Goal: Information Seeking & Learning: Check status

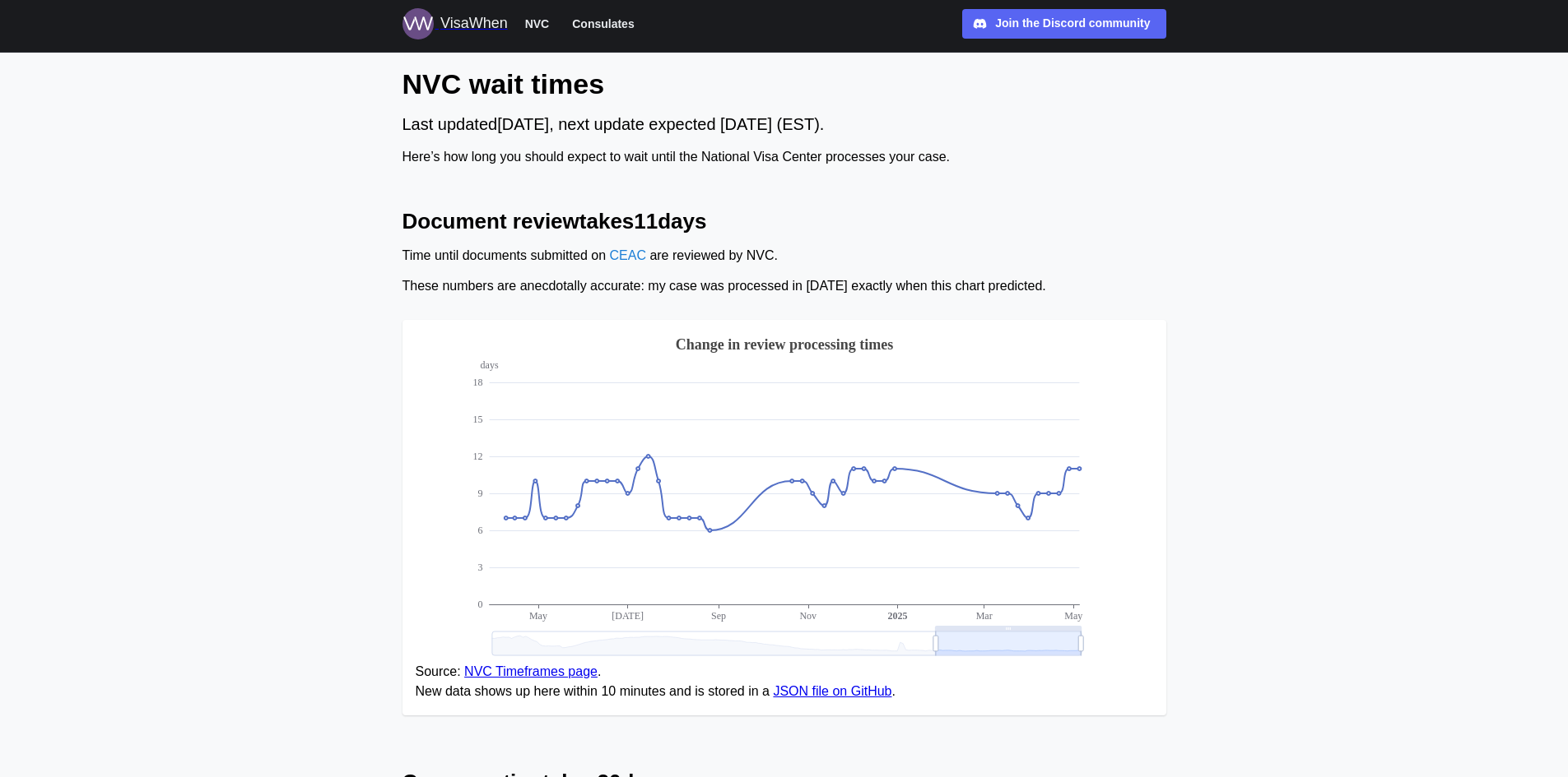
click at [598, 20] on span "Consulates" at bounding box center [602, 24] width 61 height 20
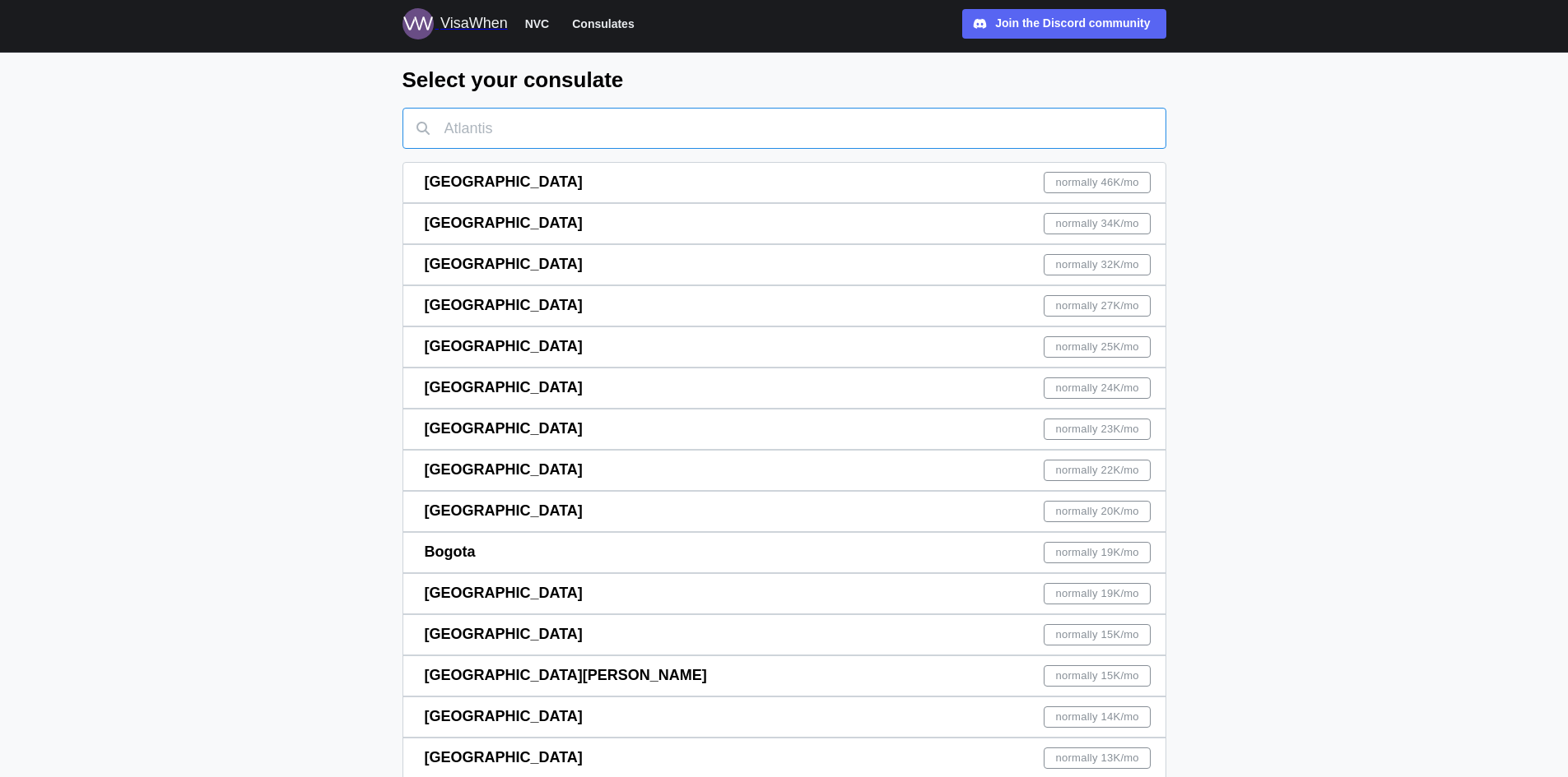
click at [468, 129] on input "text" at bounding box center [784, 128] width 764 height 41
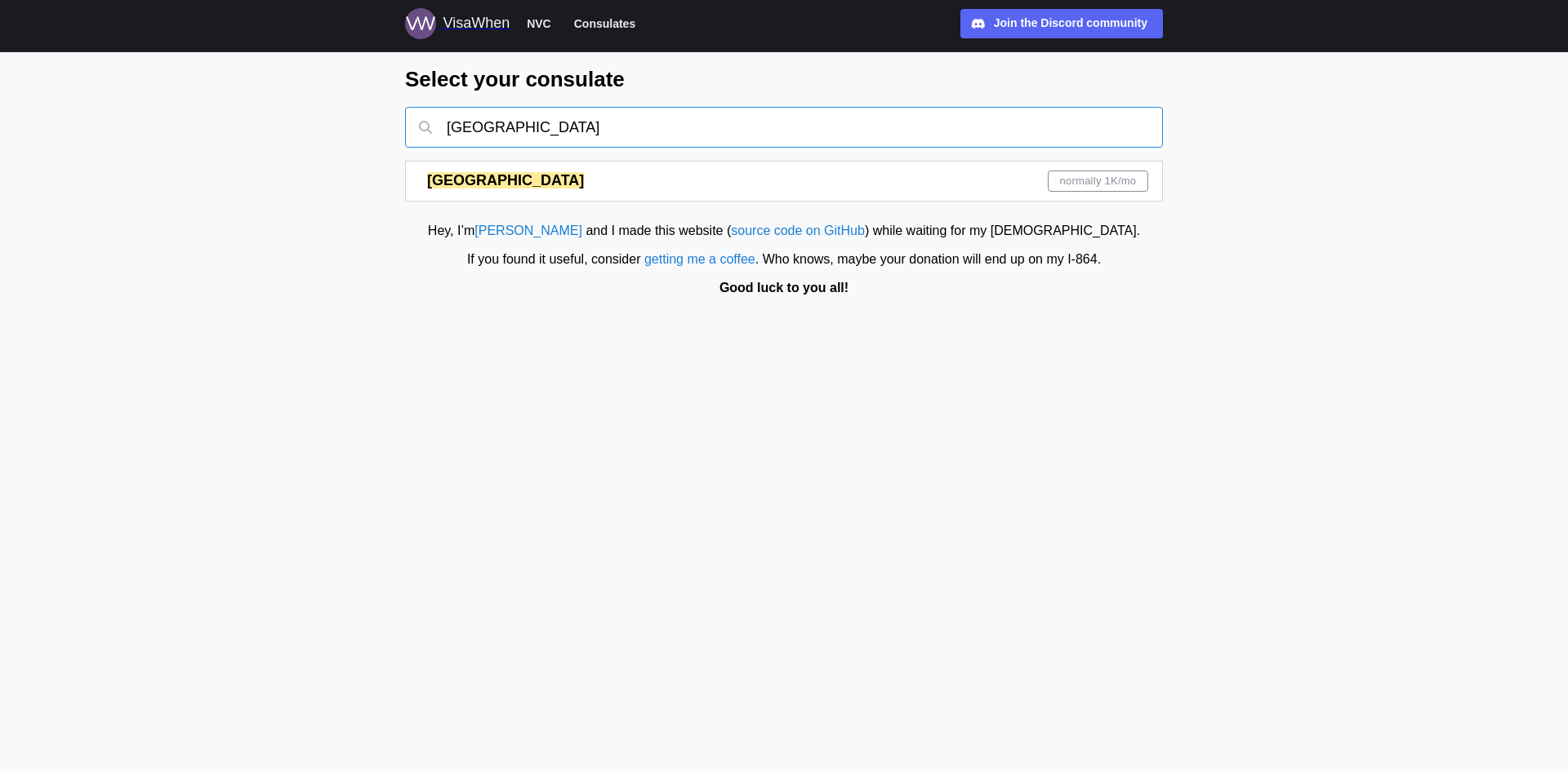
type input "[GEOGRAPHIC_DATA]"
click at [439, 176] on mark "[GEOGRAPHIC_DATA]" at bounding box center [506, 180] width 157 height 17
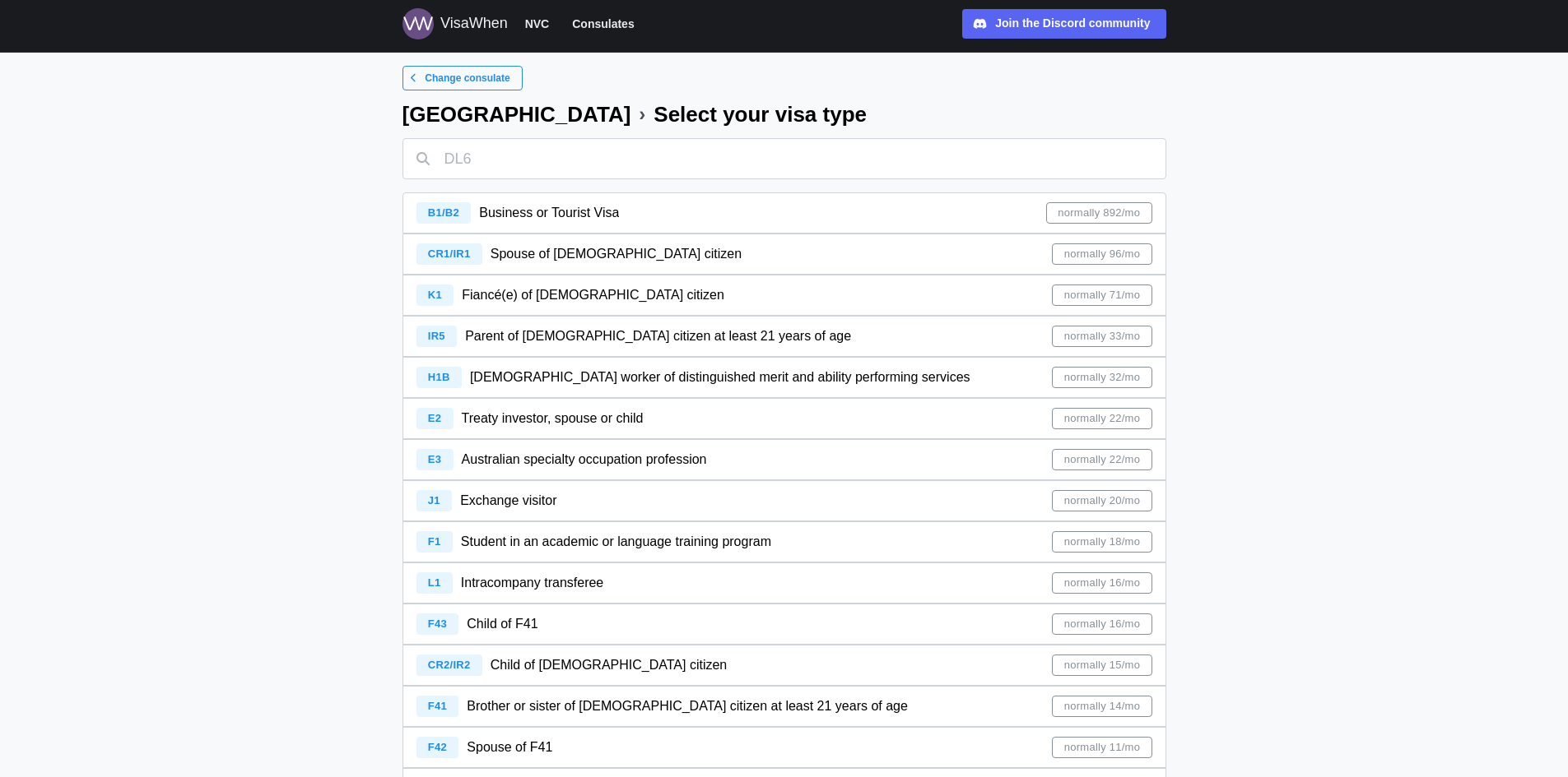
click at [438, 334] on span "IR5" at bounding box center [436, 336] width 17 height 12
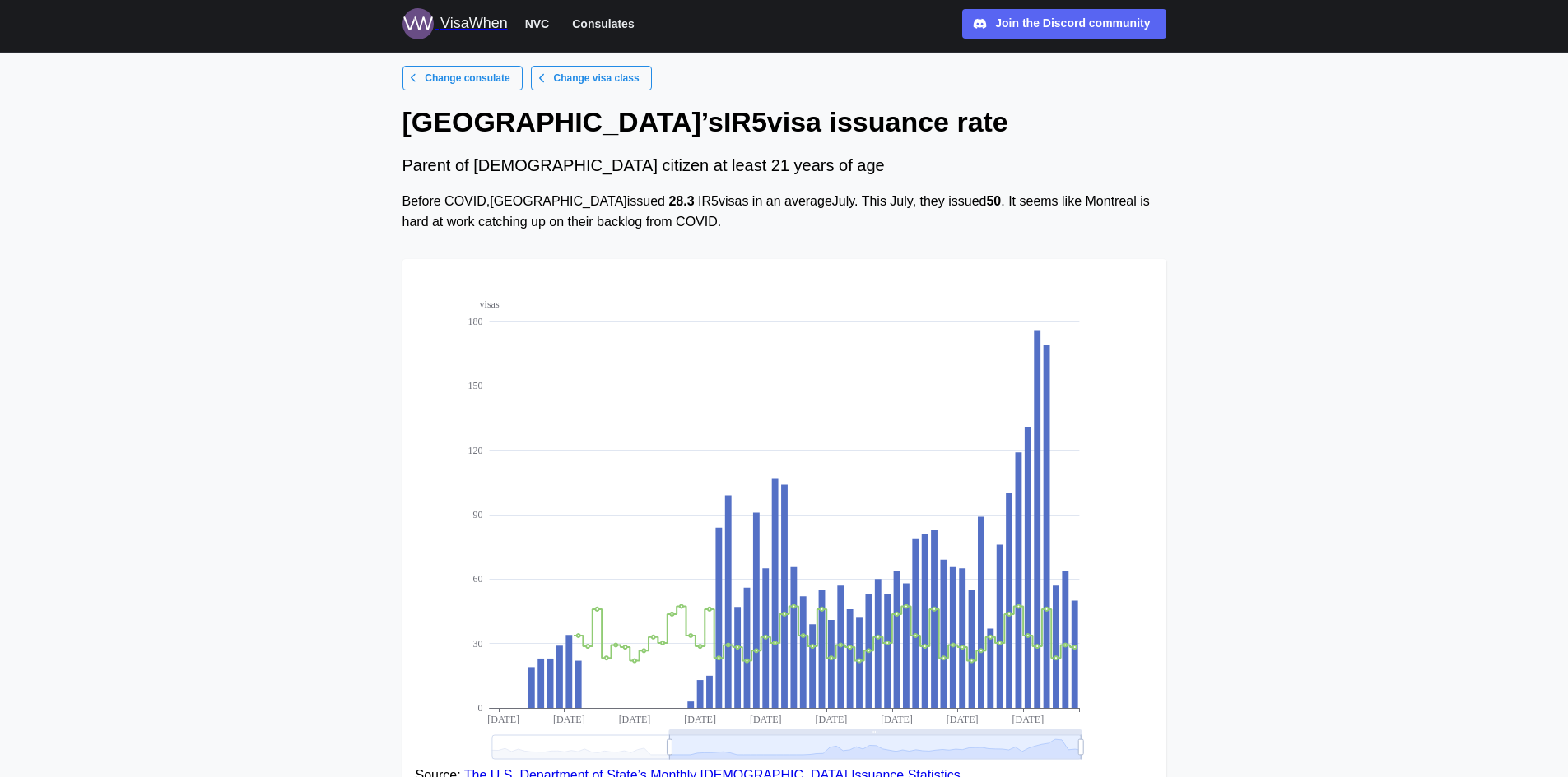
scroll to position [172, 0]
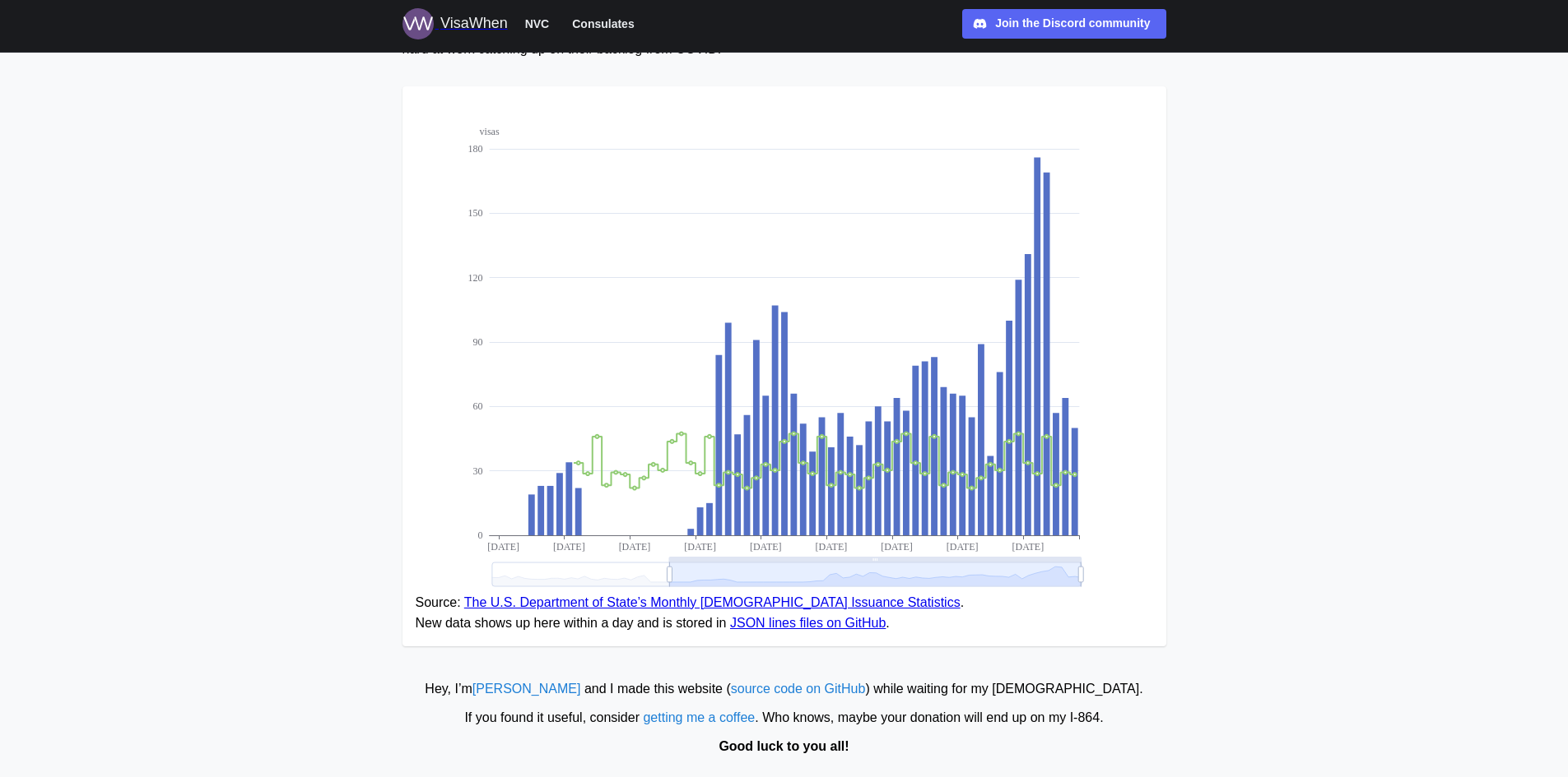
click at [655, 600] on link "The U.S. Department of State’s Monthly [DEMOGRAPHIC_DATA] Issuance Statistics" at bounding box center [712, 603] width 496 height 14
